Goal: Task Accomplishment & Management: Complete application form

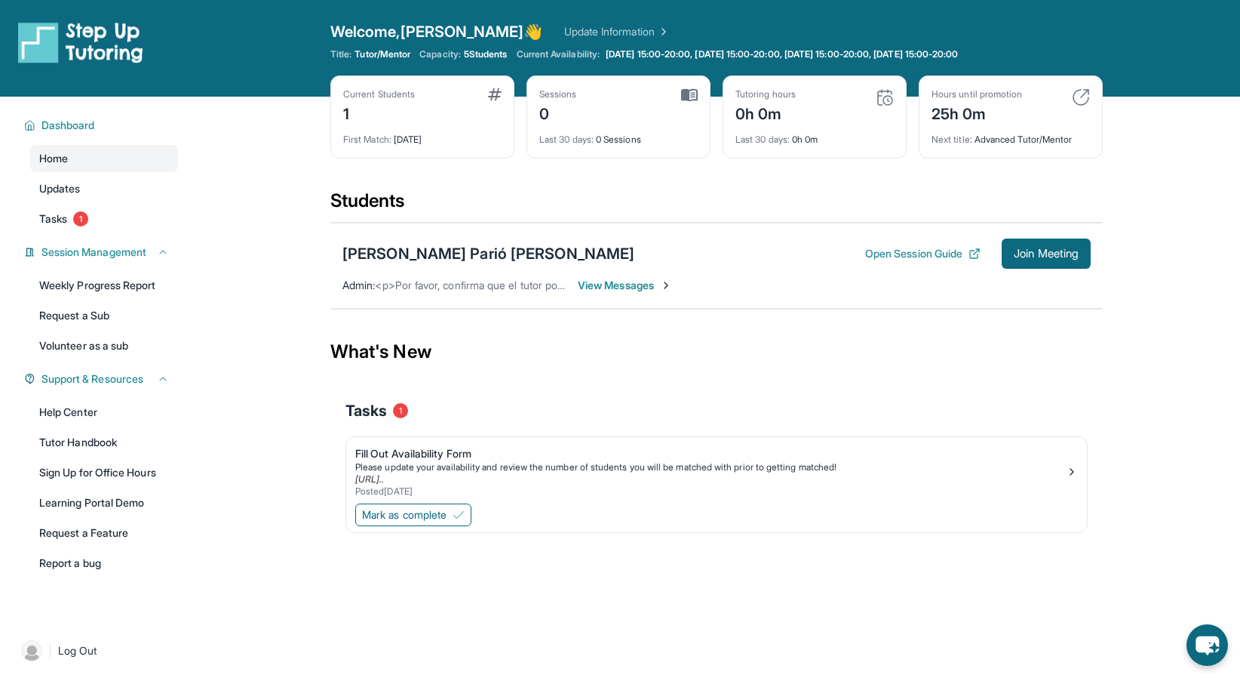
click at [638, 287] on span "View Messages" at bounding box center [625, 285] width 94 height 15
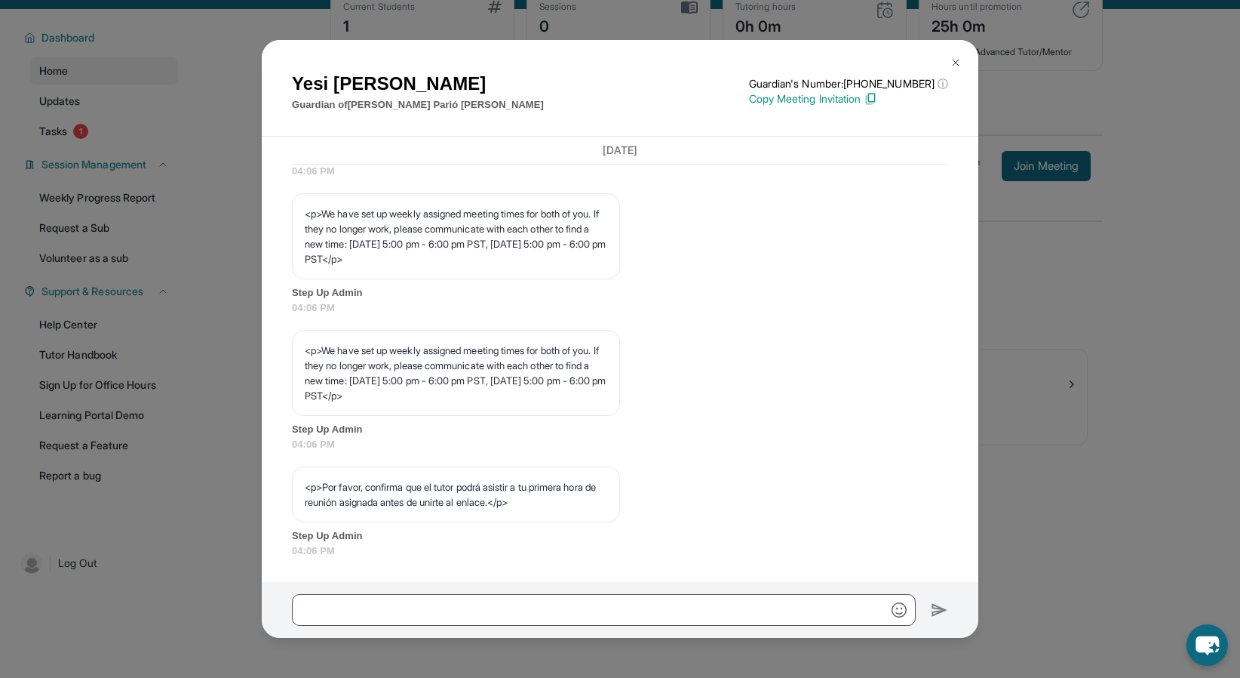
scroll to position [97, 0]
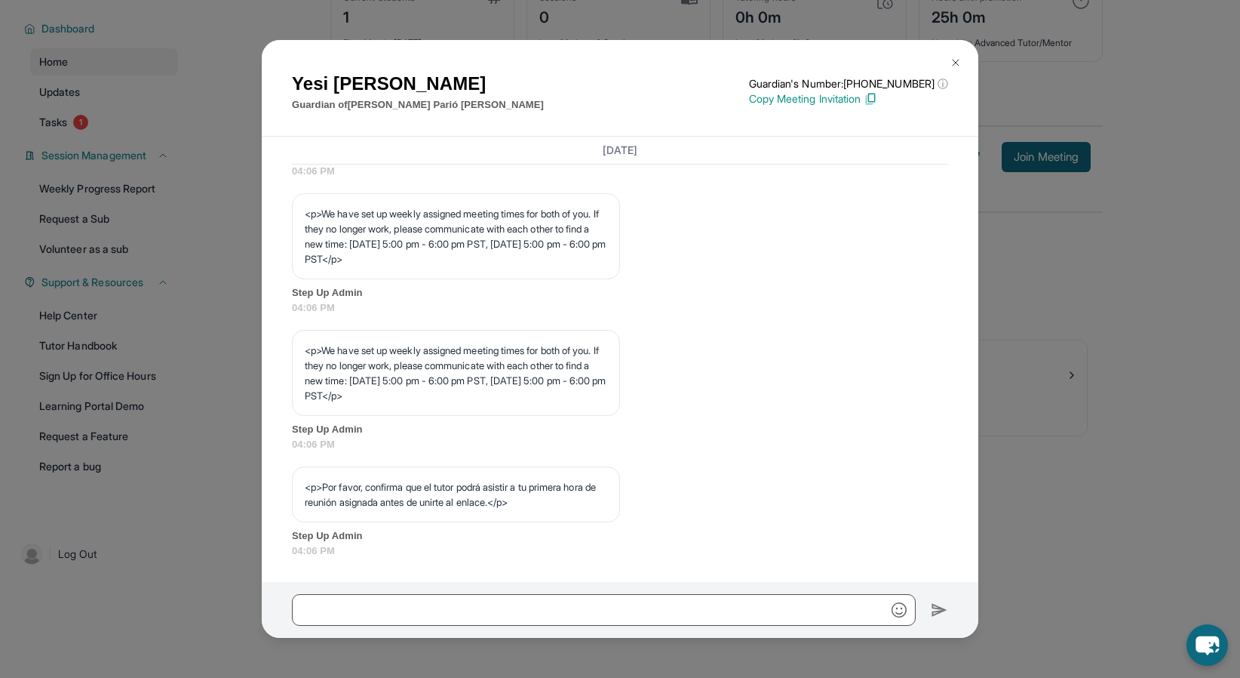
click at [945, 63] on button at bounding box center [956, 63] width 30 height 30
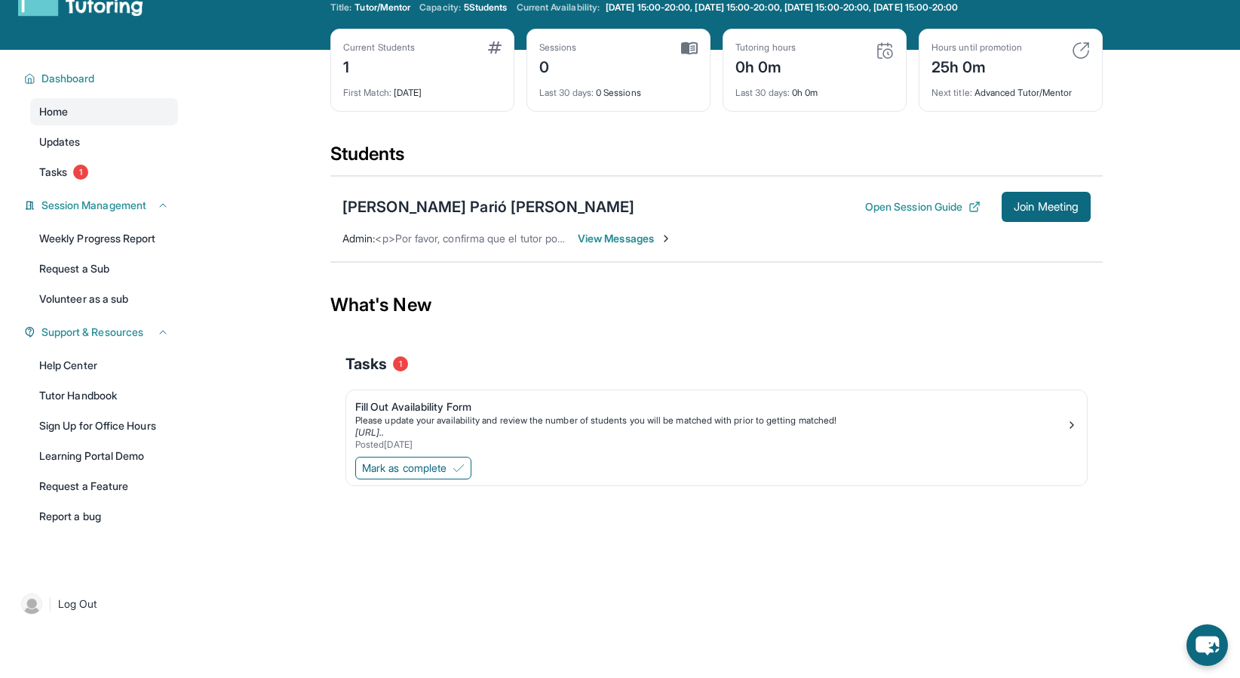
scroll to position [43, 0]
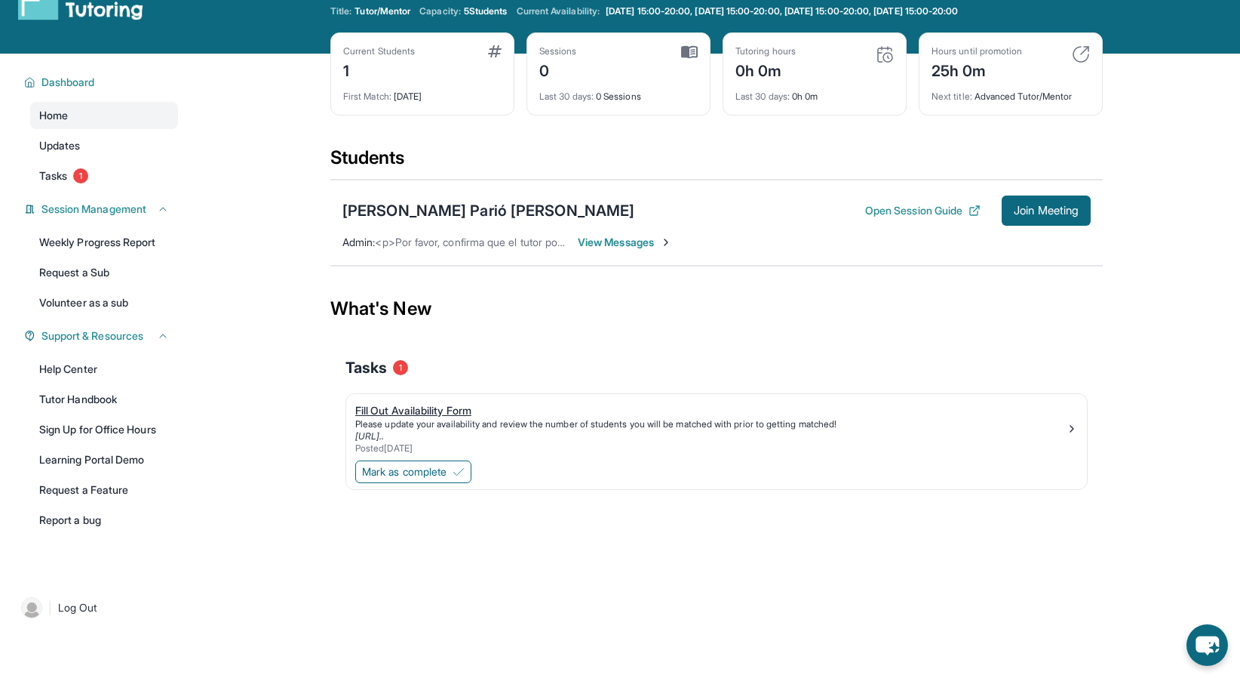
click at [423, 412] on div "Fill Out Availability Form" at bounding box center [710, 410] width 711 height 15
